Goal: Information Seeking & Learning: Learn about a topic

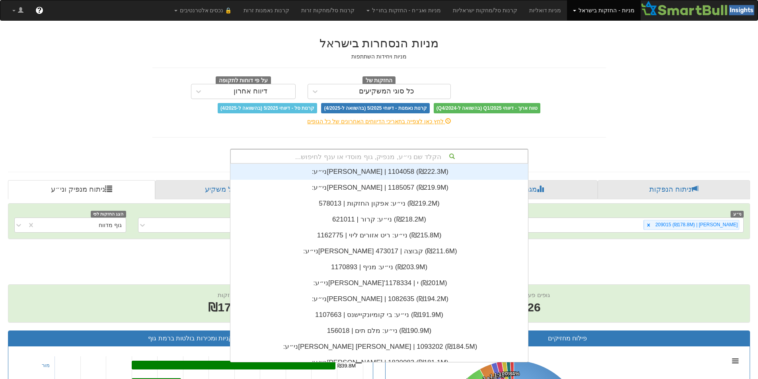
click at [487, 128] on div "לחץ כאן לצפייה בתאריכי הדיווחים האחרונים של כל הגופים" at bounding box center [378, 121] width 465 height 16
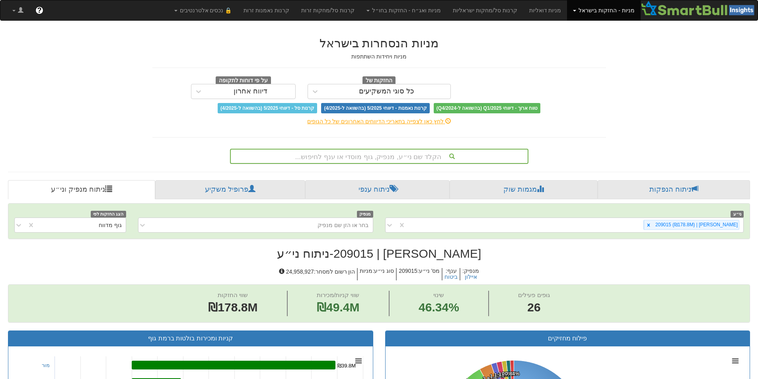
click at [430, 156] on div "הקלד שם ני״ע, מנפיק, גוף מוסדי או ענף לחיפוש..." at bounding box center [379, 157] width 297 height 14
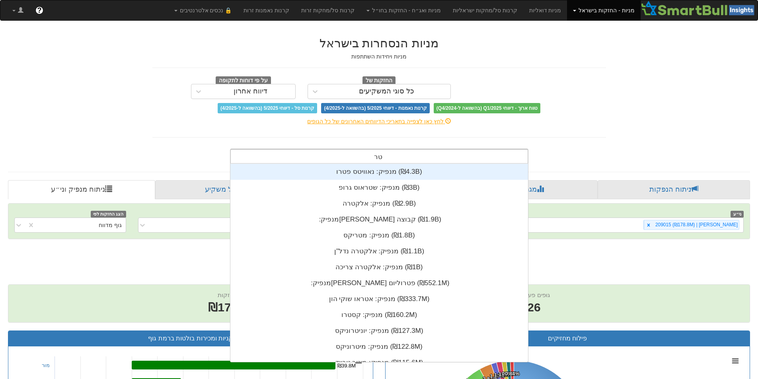
scroll to position [32, 0]
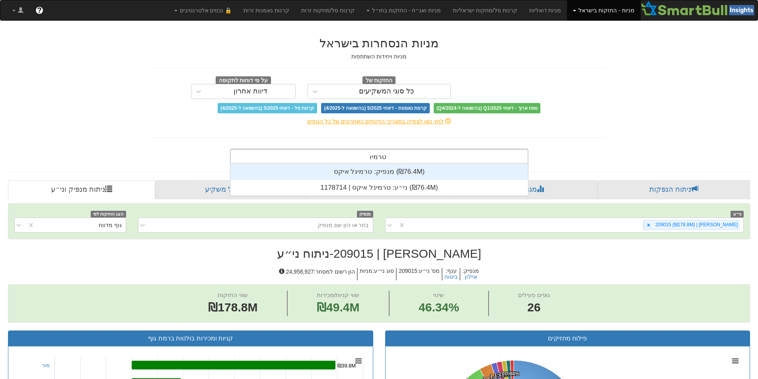
type input "טרמינל"
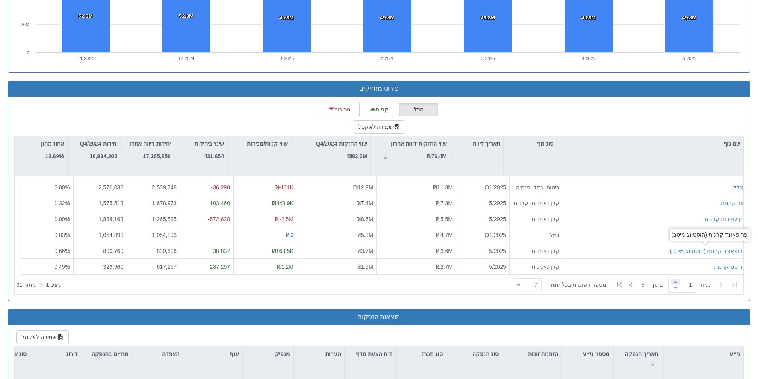
scroll to position [676, 0]
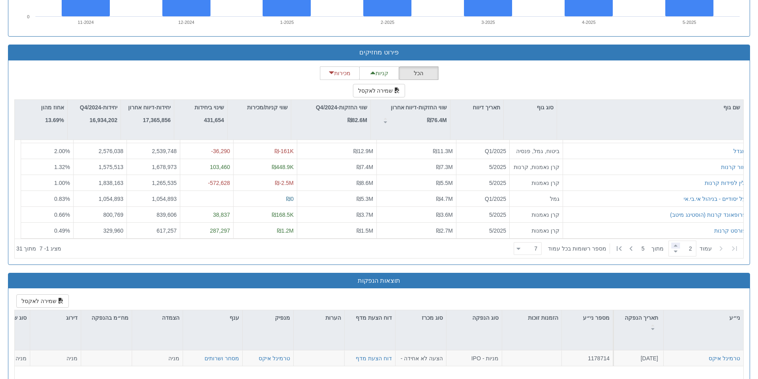
click at [671, 246] on span at bounding box center [675, 246] width 9 height 6
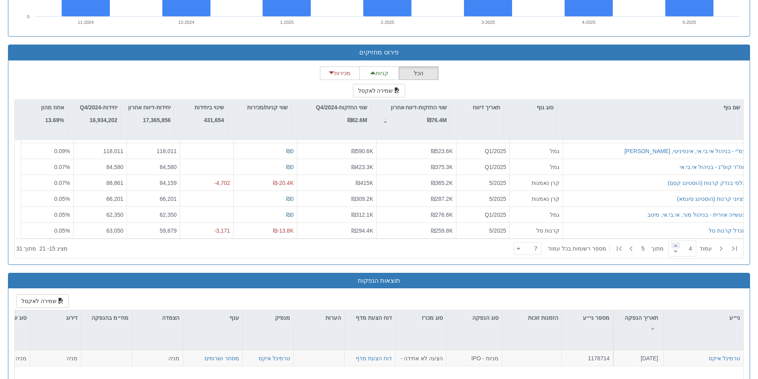
click at [671, 246] on span at bounding box center [675, 246] width 9 height 6
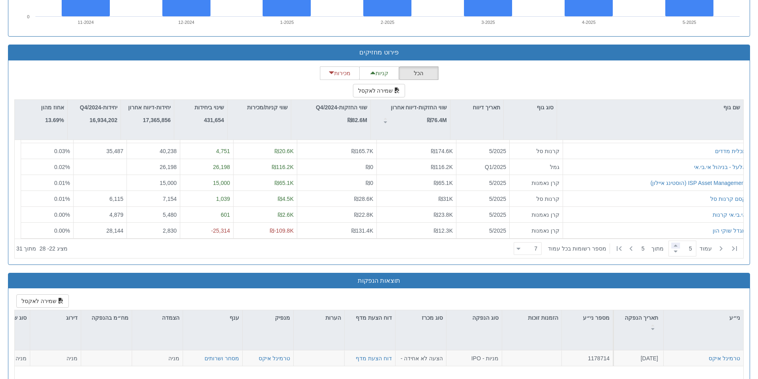
click at [671, 246] on span at bounding box center [675, 246] width 9 height 6
type input "5"
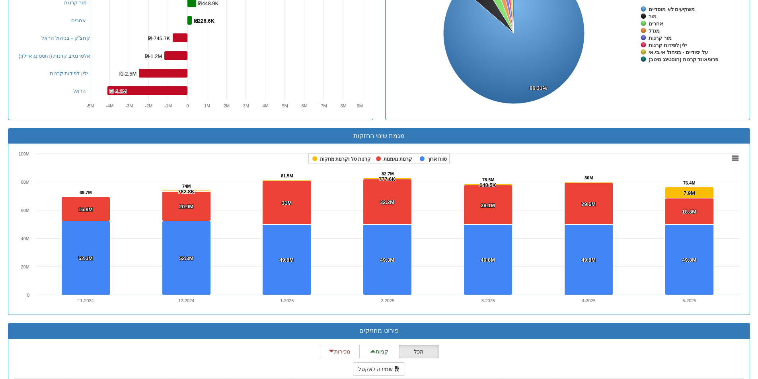
scroll to position [597, 0]
